Goal: Task Accomplishment & Management: Use online tool/utility

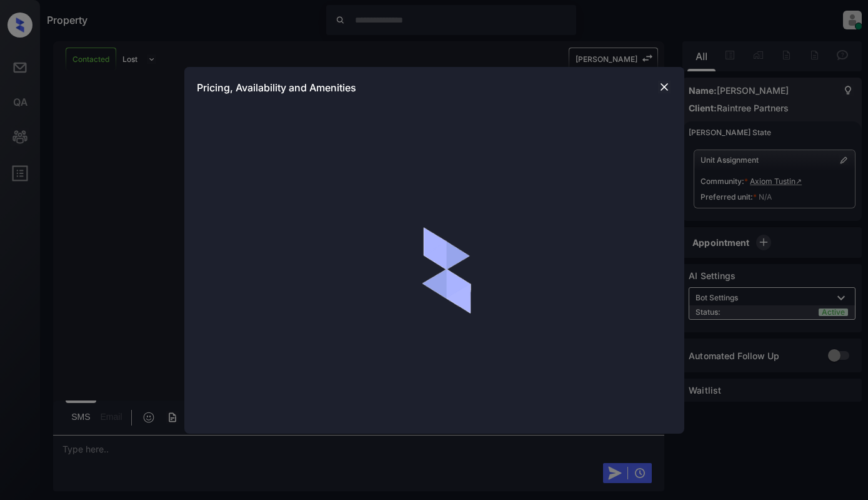
scroll to position [678, 0]
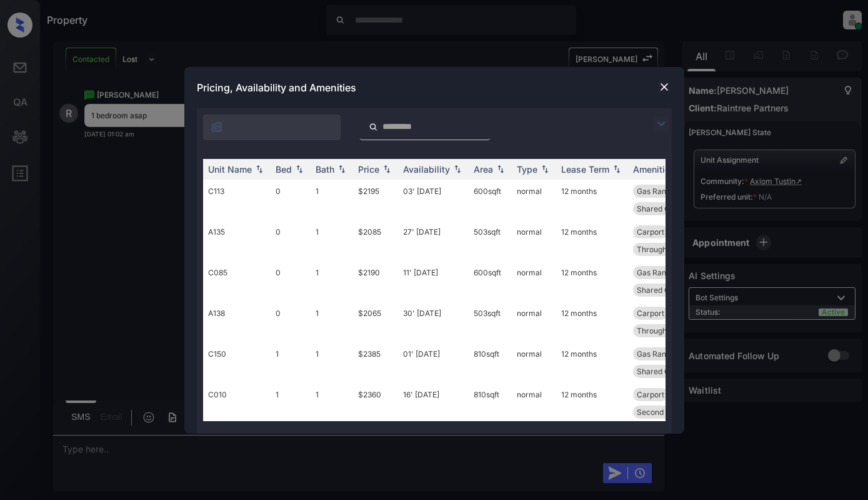
click at [666, 123] on img at bounding box center [661, 123] width 15 height 15
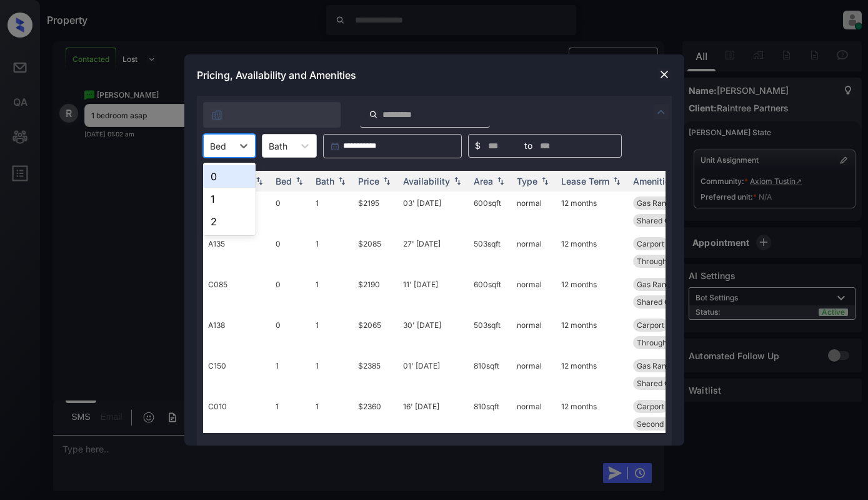
click at [218, 148] on div at bounding box center [218, 145] width 16 height 13
click at [221, 198] on div "1" at bounding box center [229, 199] width 53 height 23
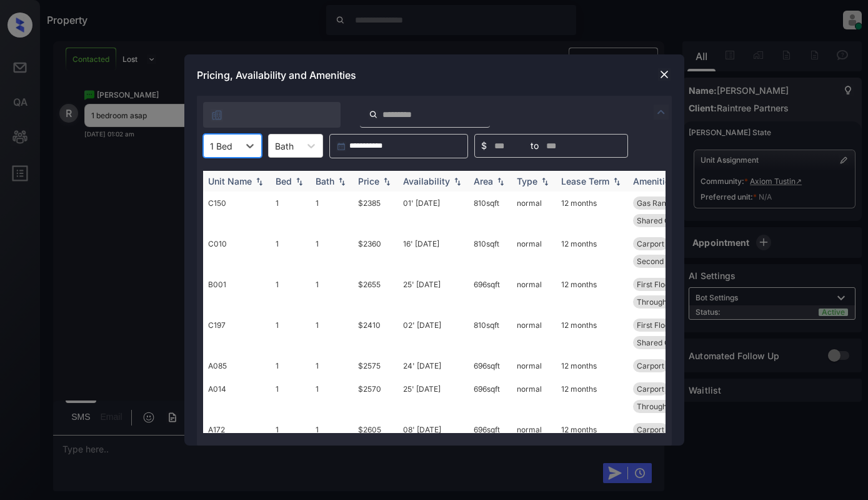
click at [376, 183] on div "Price" at bounding box center [368, 181] width 21 height 11
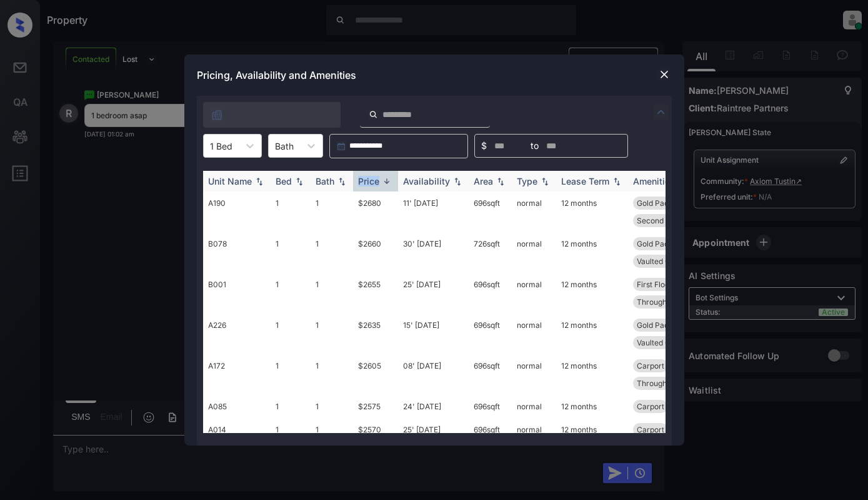
click at [376, 183] on div "Price" at bounding box center [368, 181] width 21 height 11
click at [382, 208] on td "$2360" at bounding box center [375, 211] width 45 height 41
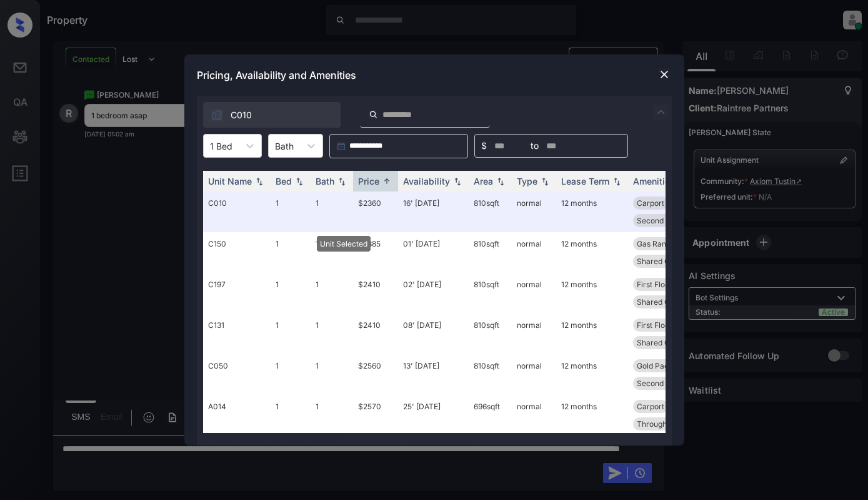
click at [658, 74] on img at bounding box center [664, 74] width 13 height 13
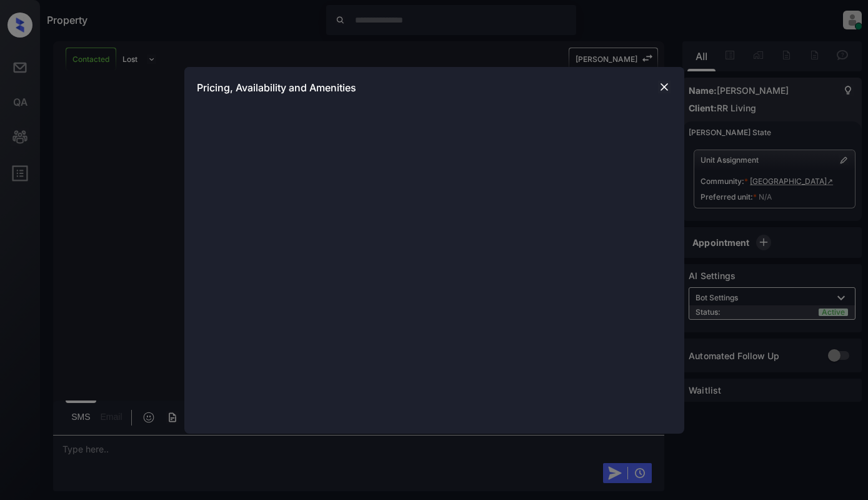
scroll to position [680, 0]
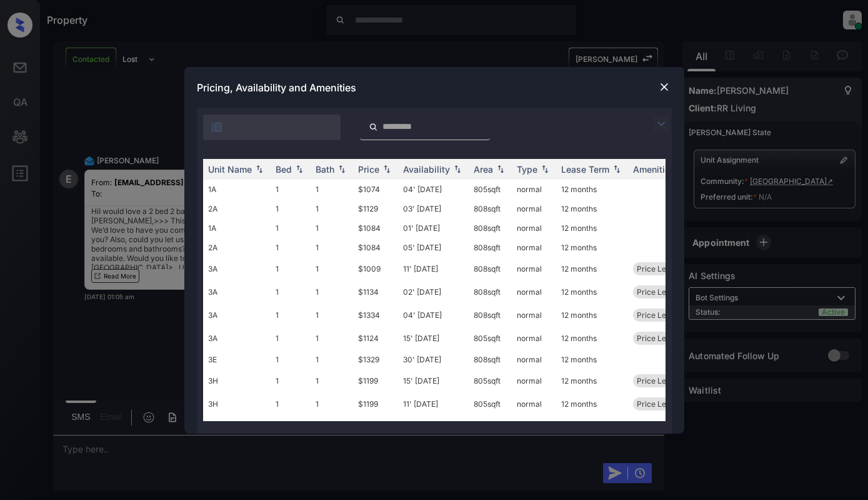
click at [660, 124] on img at bounding box center [661, 123] width 15 height 15
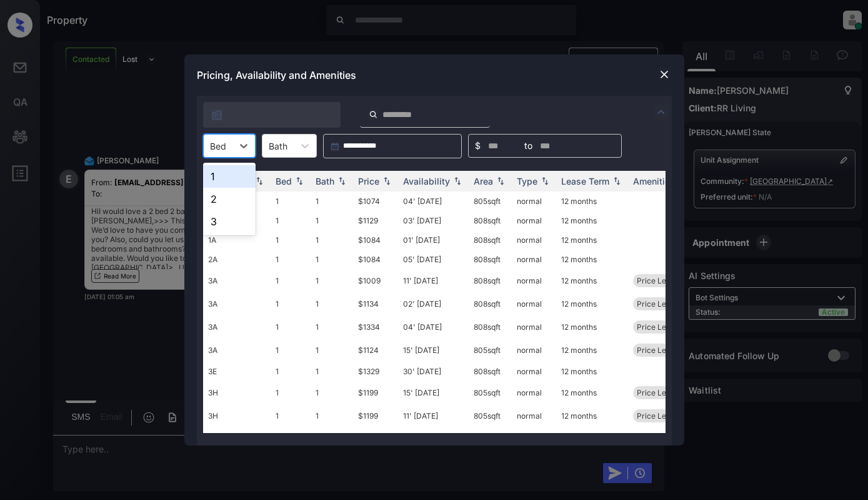
click at [229, 141] on div "Bed" at bounding box center [218, 146] width 29 height 18
click at [231, 190] on div "2" at bounding box center [229, 199] width 53 height 23
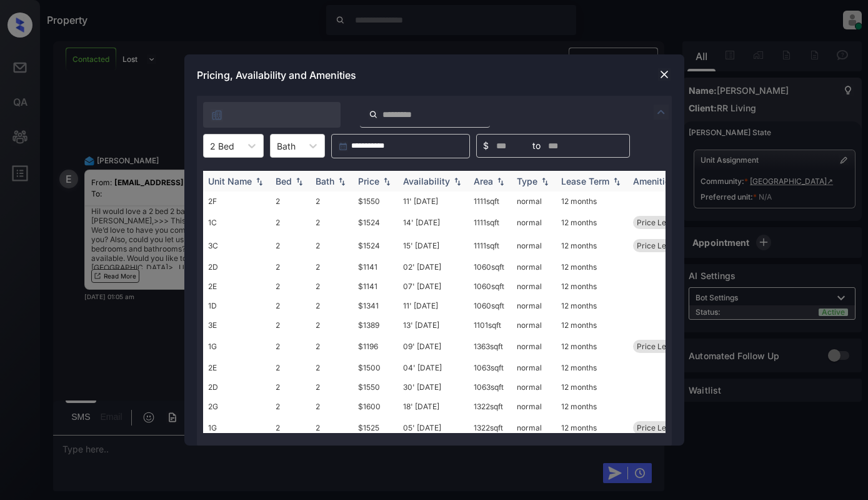
click at [363, 183] on div "Price" at bounding box center [368, 181] width 21 height 11
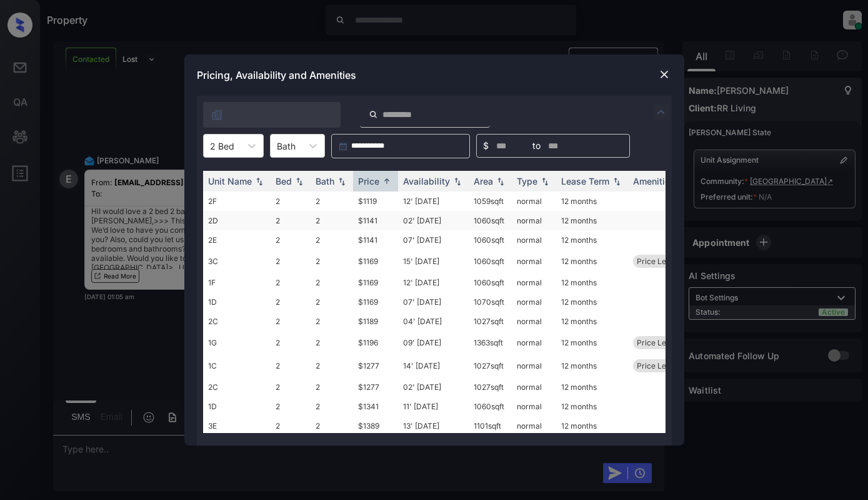
click at [382, 219] on td "$1141" at bounding box center [375, 220] width 45 height 19
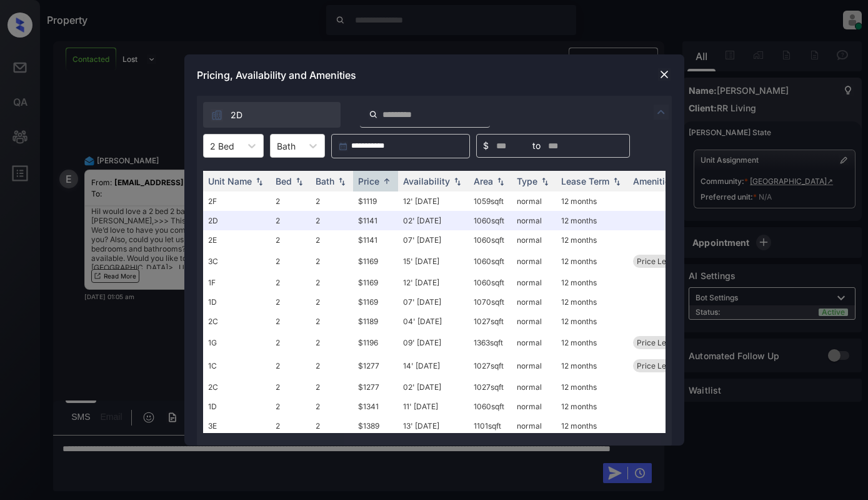
click at [664, 73] on img at bounding box center [664, 74] width 13 height 13
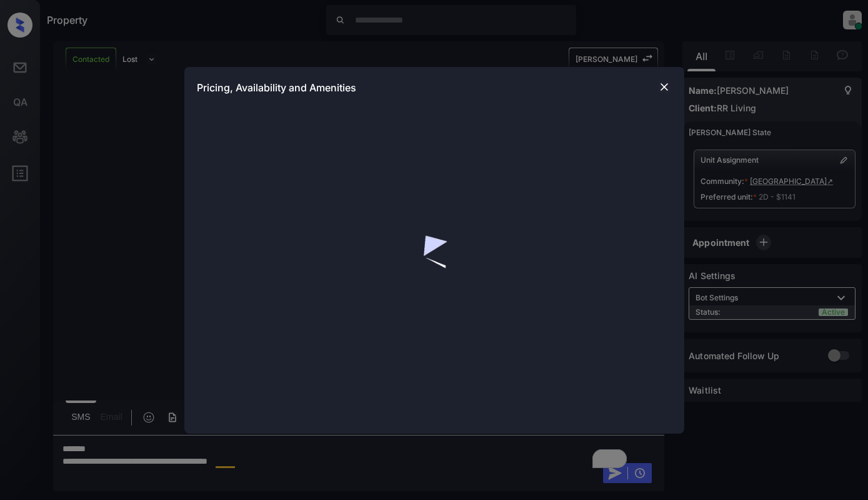
scroll to position [761, 0]
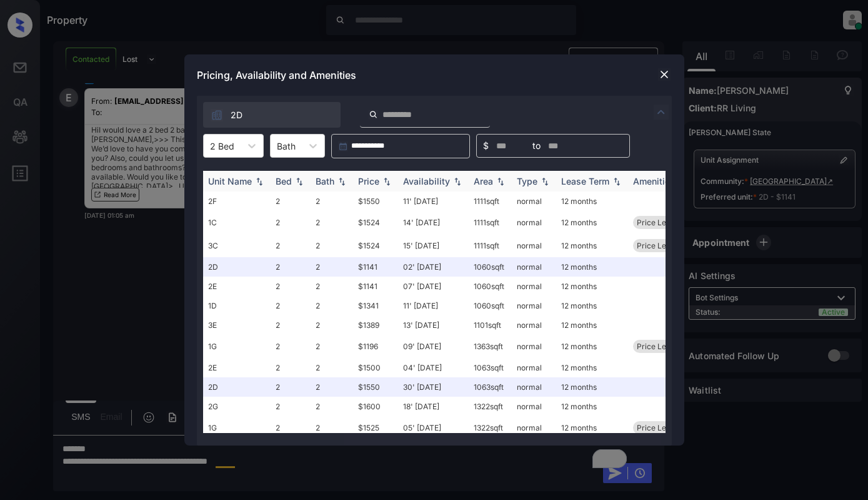
click at [387, 173] on th "Price" at bounding box center [375, 181] width 45 height 21
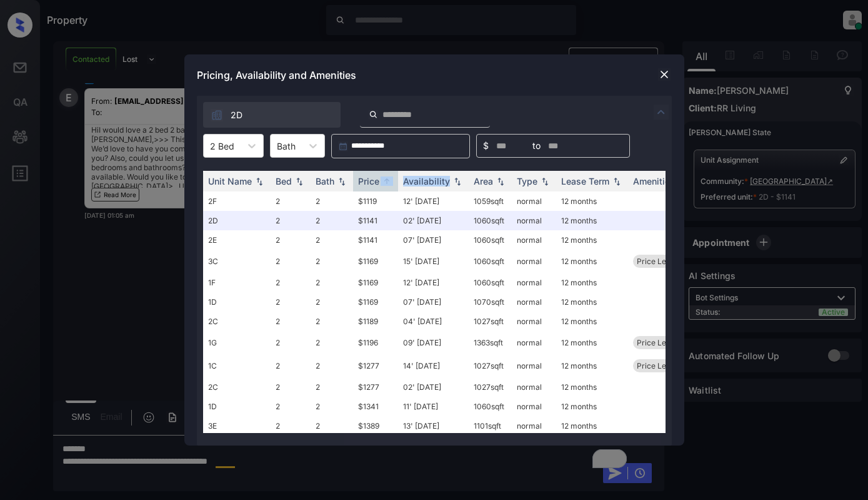
click at [661, 69] on img at bounding box center [664, 74] width 13 height 13
